Goal: Task Accomplishment & Management: Manage account settings

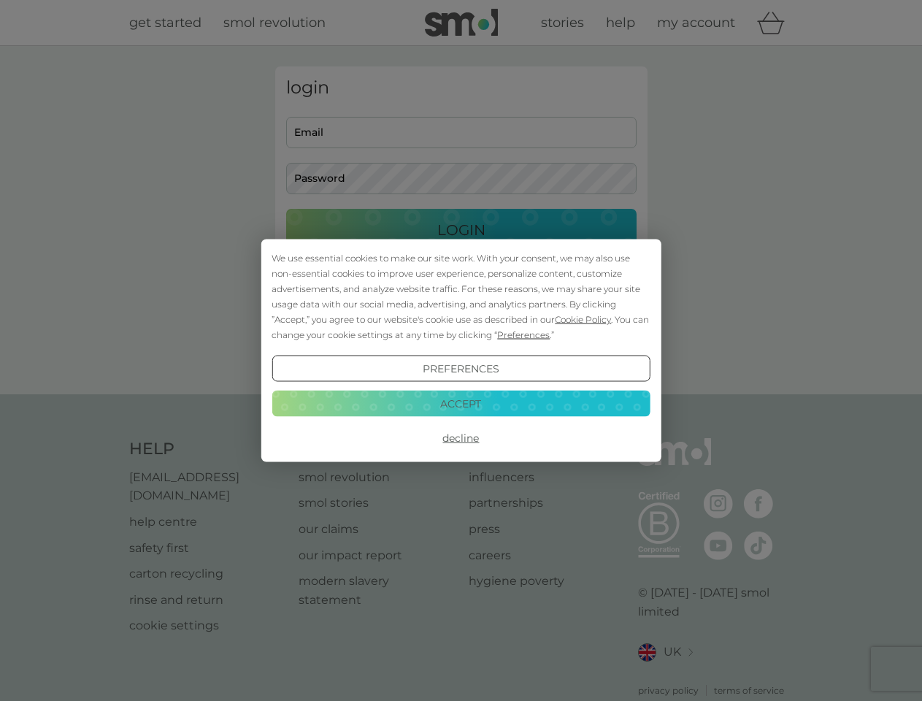
click at [583, 319] on span "Cookie Policy" at bounding box center [583, 319] width 56 height 11
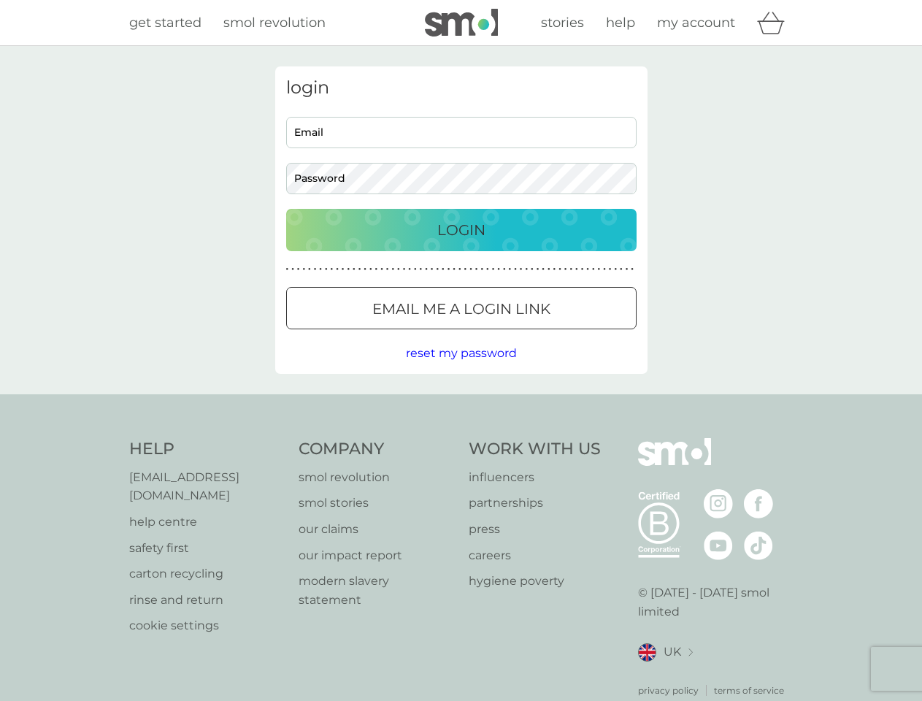
click at [522, 334] on div "login Email Password Login ● ● ● ● ● ● ● ● ● ● ● ● ● ● ● ● ● ● ● ● ● ● ● ● ● ● …" at bounding box center [461, 219] width 372 height 307
click at [460, 369] on div "login Email Password Login ● ● ● ● ● ● ● ● ● ● ● ● ● ● ● ● ● ● ● ● ● ● ● ● ● ● …" at bounding box center [461, 219] width 372 height 307
click at [460, 438] on div "Help [EMAIL_ADDRESS][DOMAIN_NAME] help centre safety first carton recycling rin…" at bounding box center [461, 567] width 664 height 259
click at [460, 403] on div "Help [EMAIL_ADDRESS][DOMAIN_NAME] help centre safety first carton recycling rin…" at bounding box center [461, 567] width 922 height 347
